Goal: Information Seeking & Learning: Learn about a topic

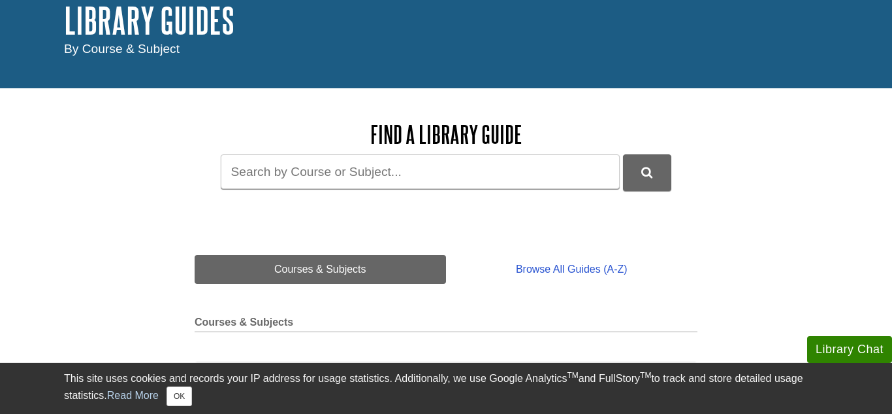
scroll to position [84, 0]
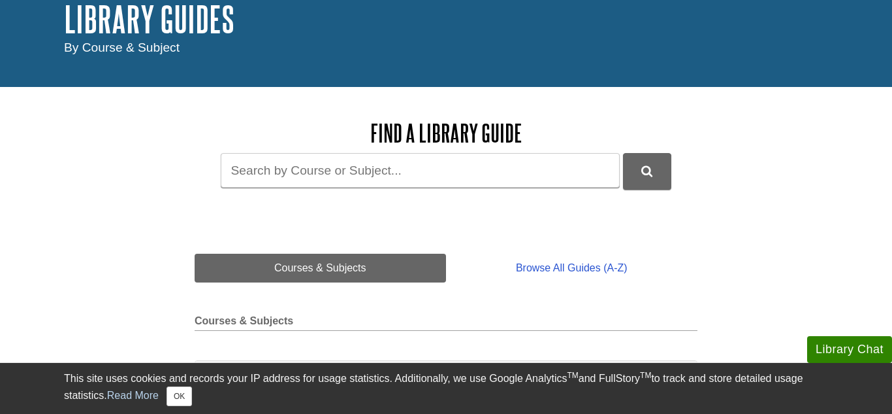
click at [508, 199] on div "Find a Library Guide Guide Search Terms" at bounding box center [446, 163] width 503 height 114
click at [559, 178] on input "Guide Search Terms" at bounding box center [420, 170] width 399 height 35
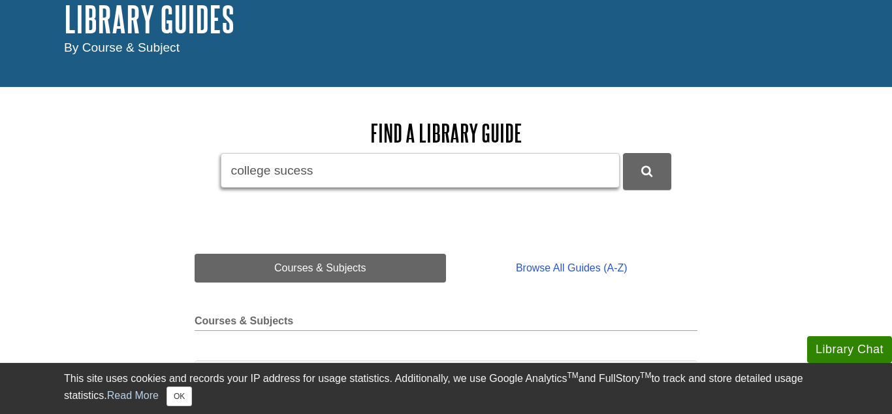
click at [623, 153] on button "DU Library Guides Search" at bounding box center [647, 171] width 48 height 36
click at [401, 167] on input "college sucess" at bounding box center [420, 170] width 399 height 35
click at [401, 166] on input "college sucess" at bounding box center [420, 170] width 399 height 35
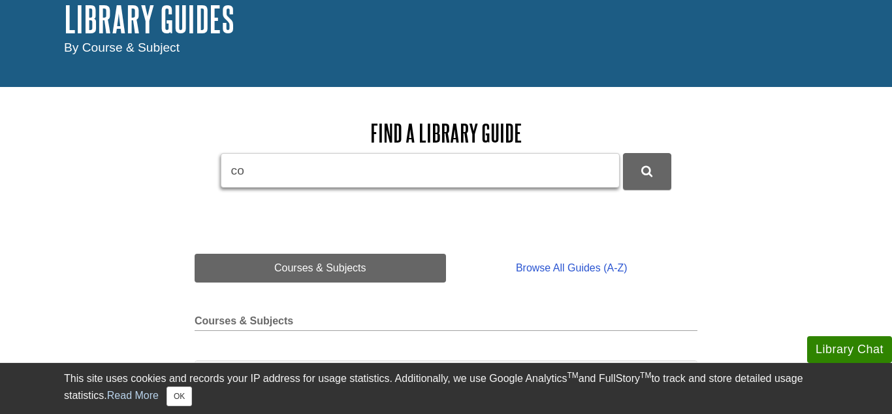
type input "c"
paste input "College Success"
type input "College Success"
click at [623, 153] on button "DU Library Guides Search" at bounding box center [647, 171] width 48 height 36
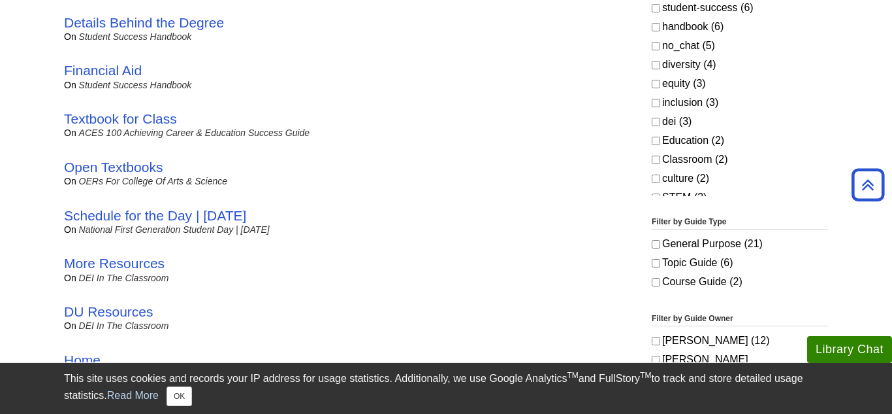
scroll to position [517, 0]
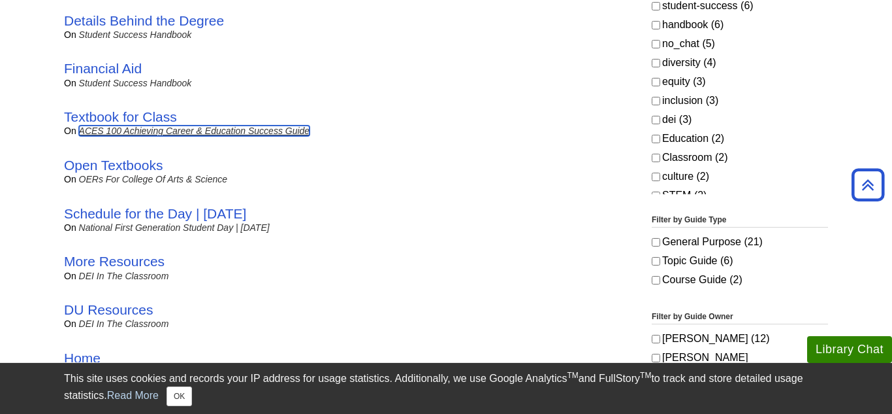
click at [135, 128] on link "ACES 100 Achieving Career & Education Success Guide" at bounding box center [194, 130] width 231 height 10
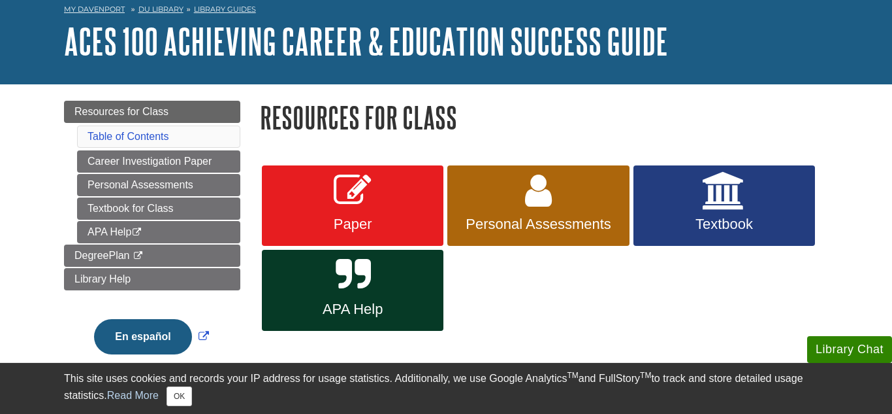
scroll to position [67, 0]
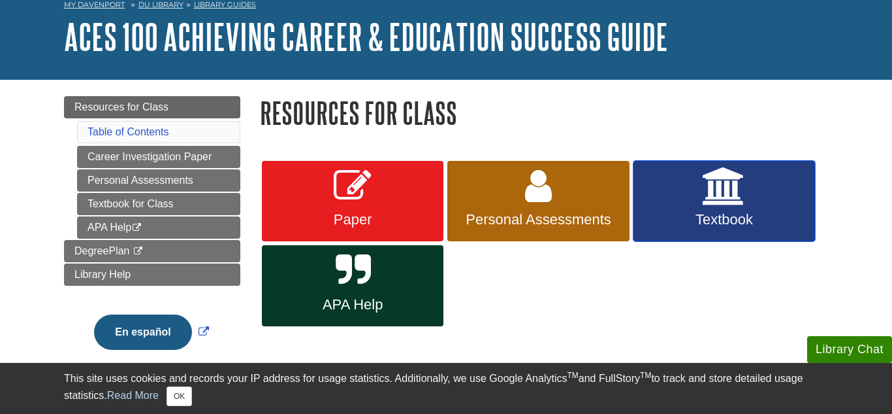
click at [732, 165] on link "Textbook" at bounding box center [725, 201] width 182 height 81
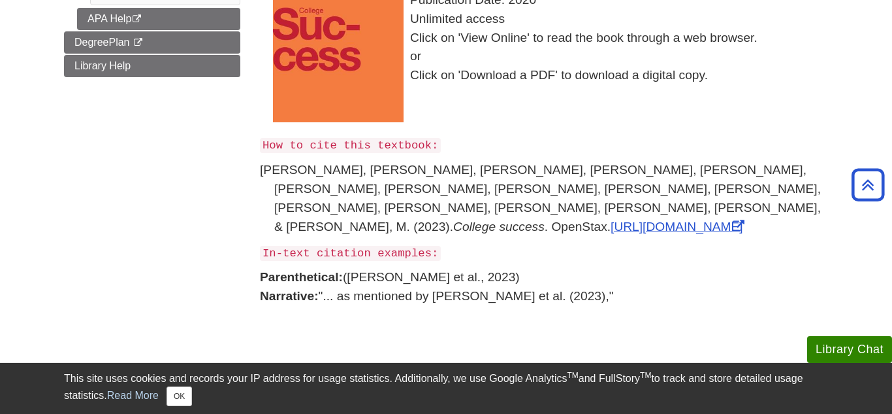
scroll to position [135, 0]
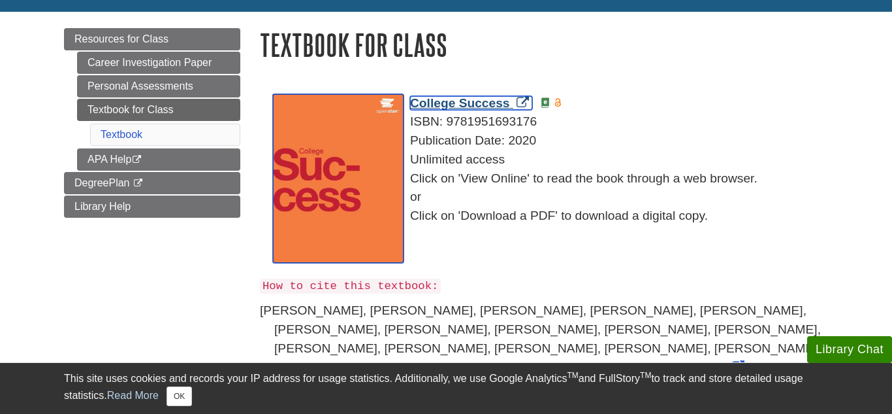
click at [500, 98] on span "College Success" at bounding box center [460, 103] width 100 height 14
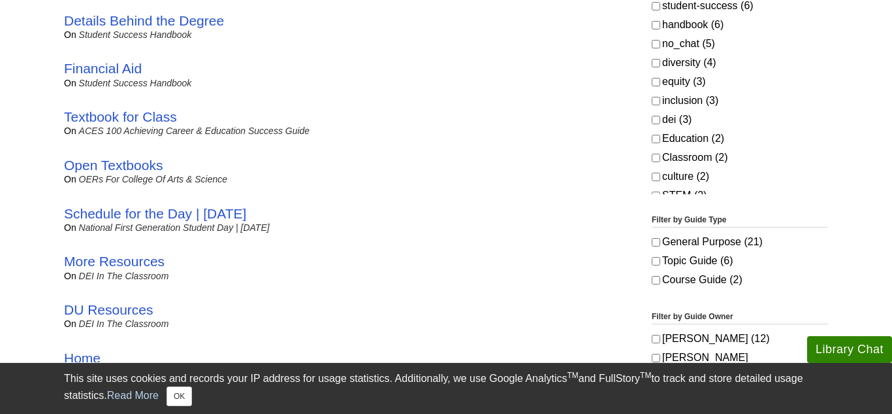
scroll to position [517, 0]
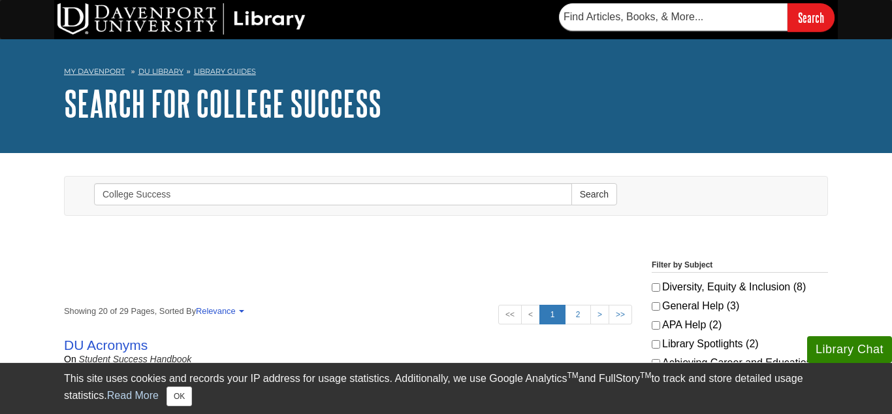
scroll to position [517, 0]
